Goal: Find specific page/section: Find specific page/section

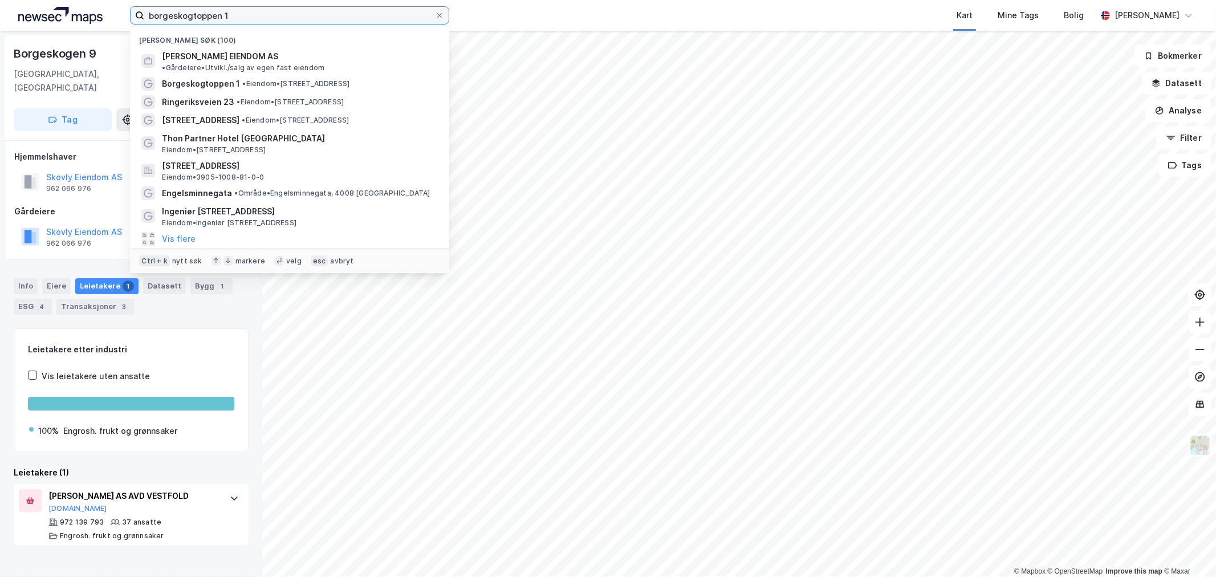
drag, startPoint x: 253, startPoint y: 14, endPoint x: 31, endPoint y: 15, distance: 222.2
click at [43, 14] on div "borgeskogtoppen 1 Nylige søk (100) [PERSON_NAME] EIENDOM AS • Gårdeiere • [GEOG…" at bounding box center [608, 15] width 1216 height 31
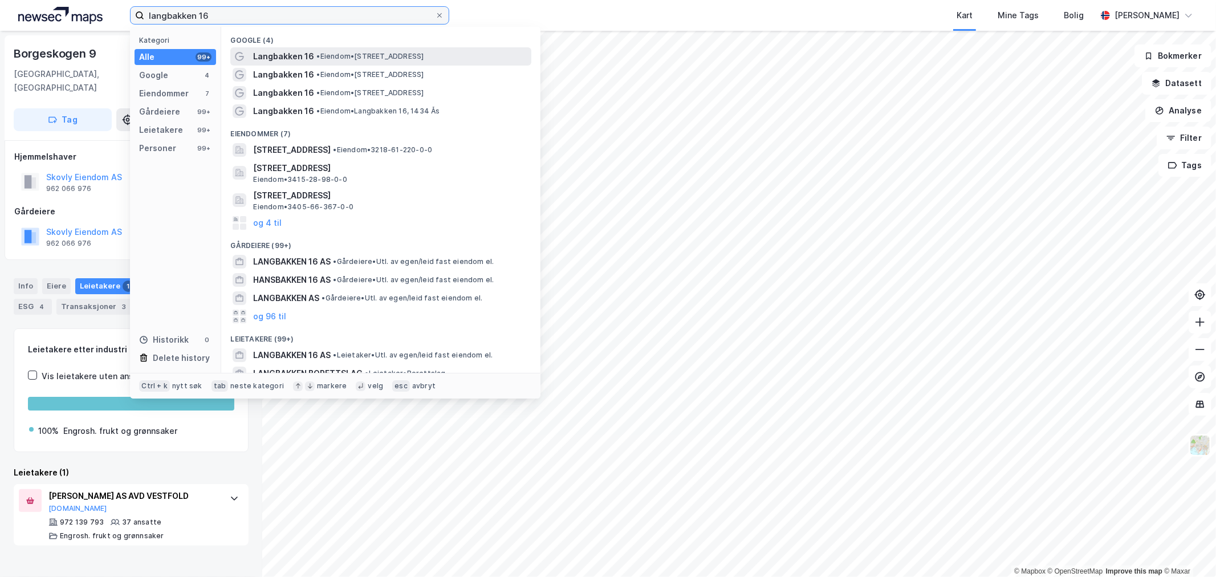
type input "langbakken 16"
click at [340, 53] on span "• Eiendom • [STREET_ADDRESS]" at bounding box center [369, 56] width 107 height 9
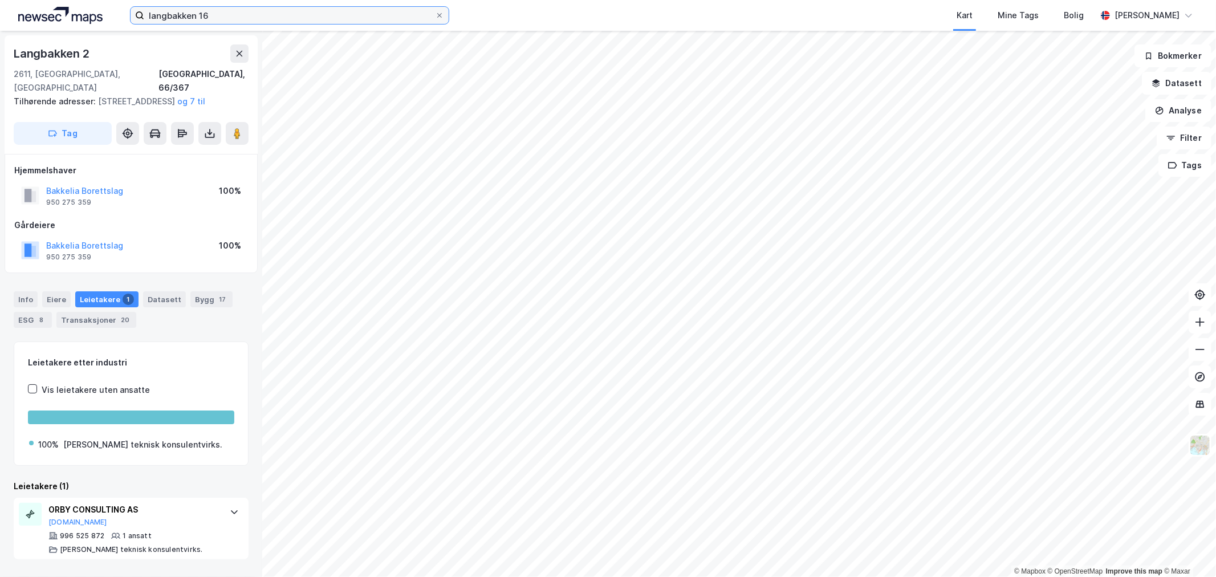
click at [244, 11] on input "langbakken 16" at bounding box center [289, 15] width 291 height 17
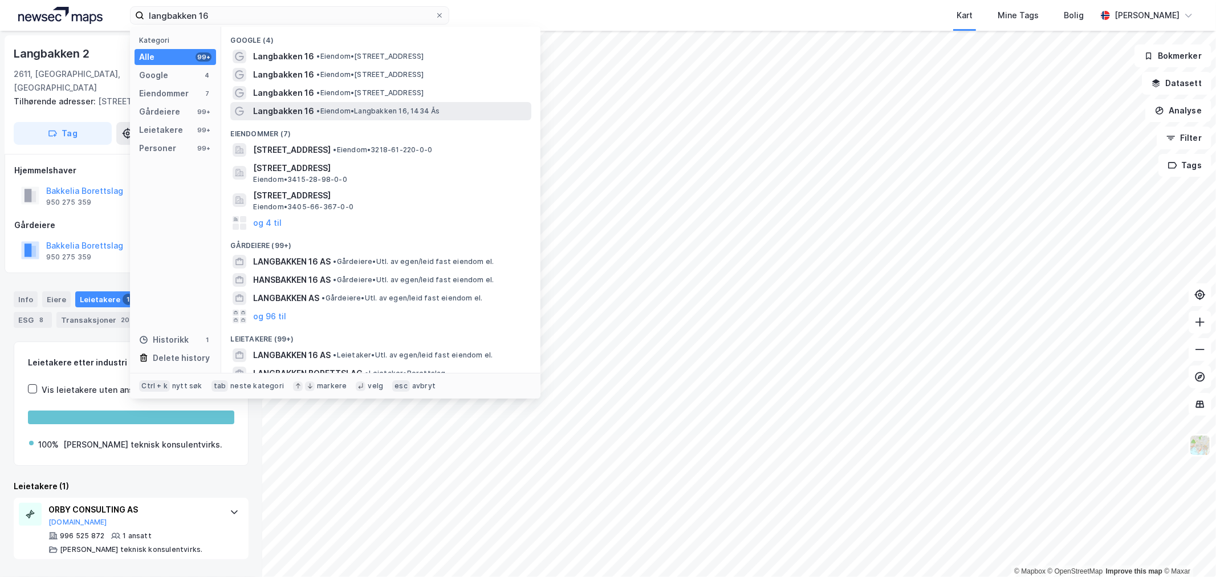
click at [348, 107] on span "• Eiendom • [STREET_ADDRESS], 1434 Ås" at bounding box center [377, 111] width 123 height 9
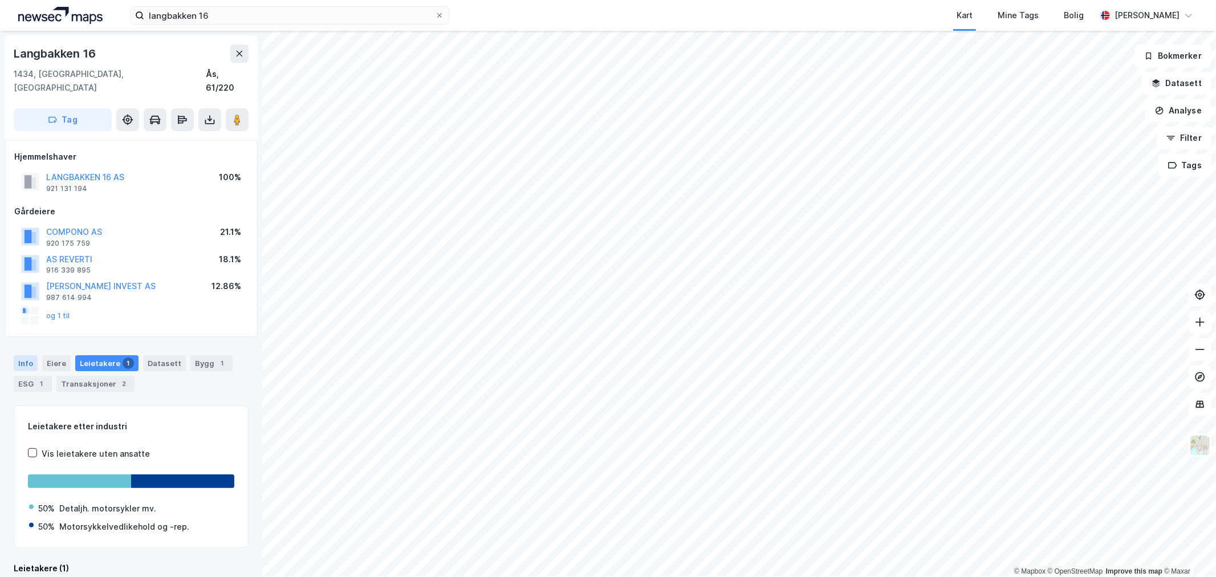
click at [23, 355] on div "Info" at bounding box center [26, 363] width 24 height 16
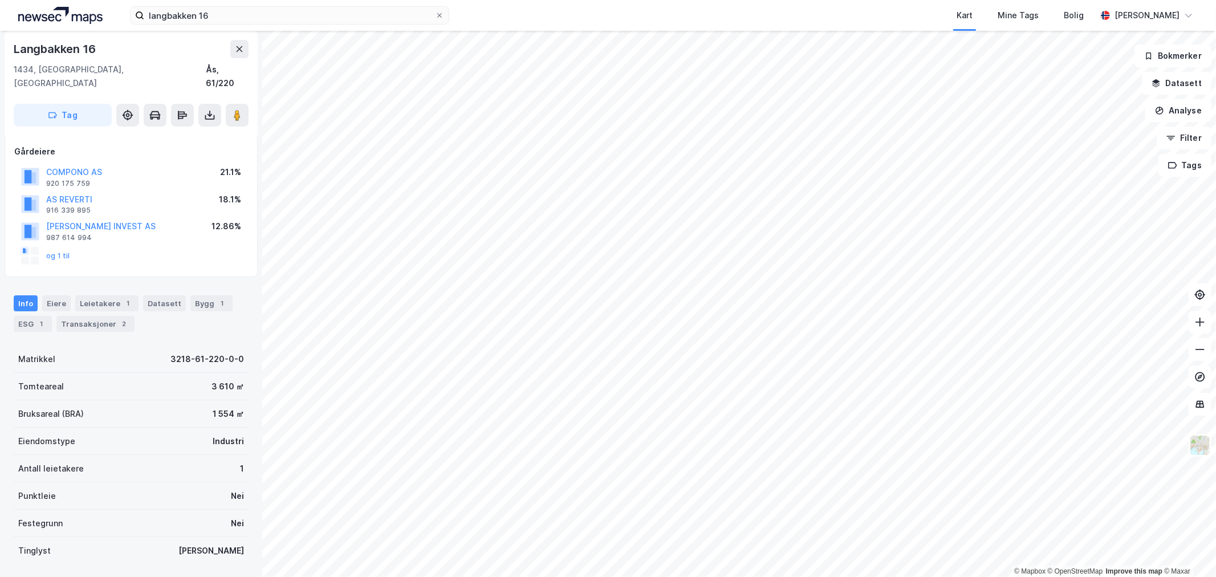
scroll to position [121, 0]
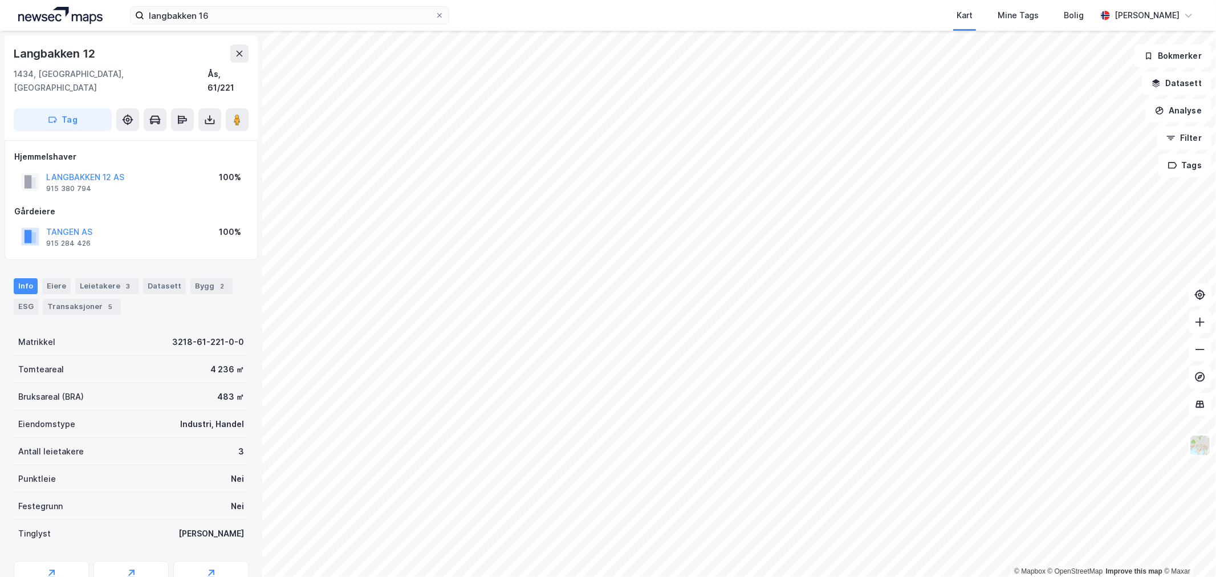
click at [596, 576] on html "langbakken 16 Kart Mine Tags Bolig [PERSON_NAME] © Mapbox © OpenStreetMap Impro…" at bounding box center [608, 288] width 1216 height 577
